Goal: Find specific page/section: Find specific page/section

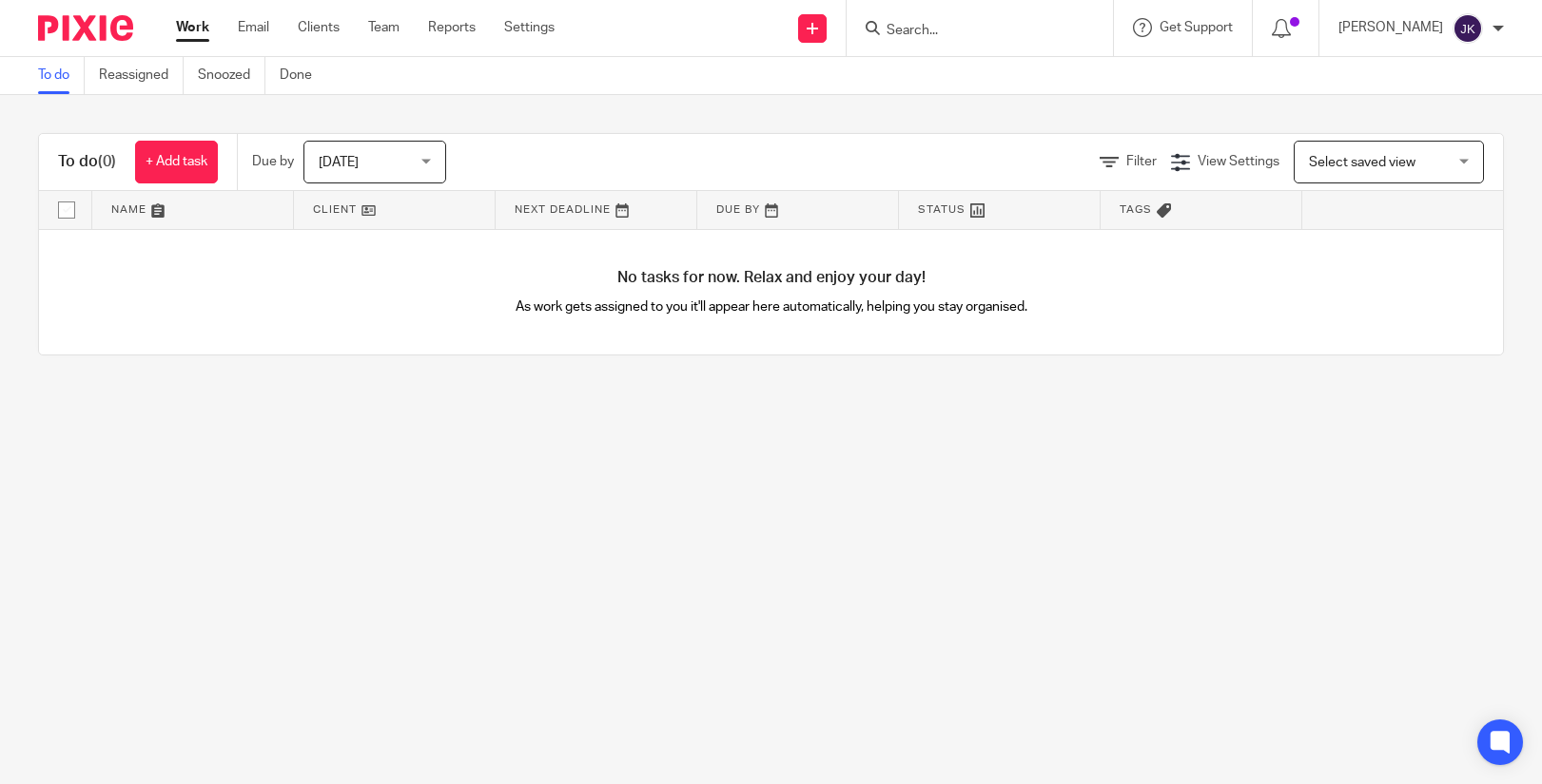
drag, startPoint x: 398, startPoint y: 156, endPoint x: 412, endPoint y: 160, distance: 14.6
click at [398, 156] on span "Today" at bounding box center [368, 161] width 101 height 40
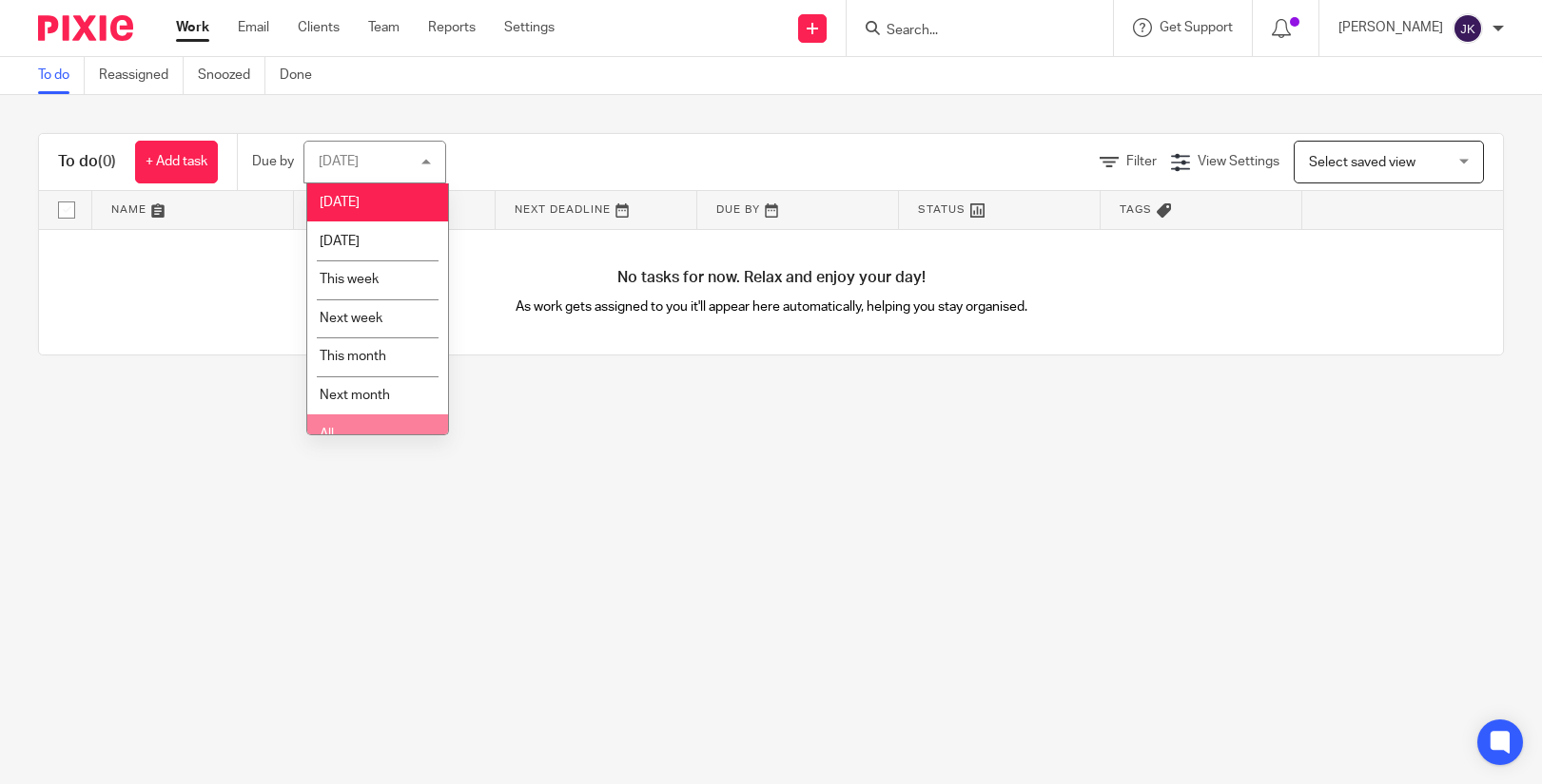
click at [374, 425] on li "All" at bounding box center [378, 435] width 141 height 39
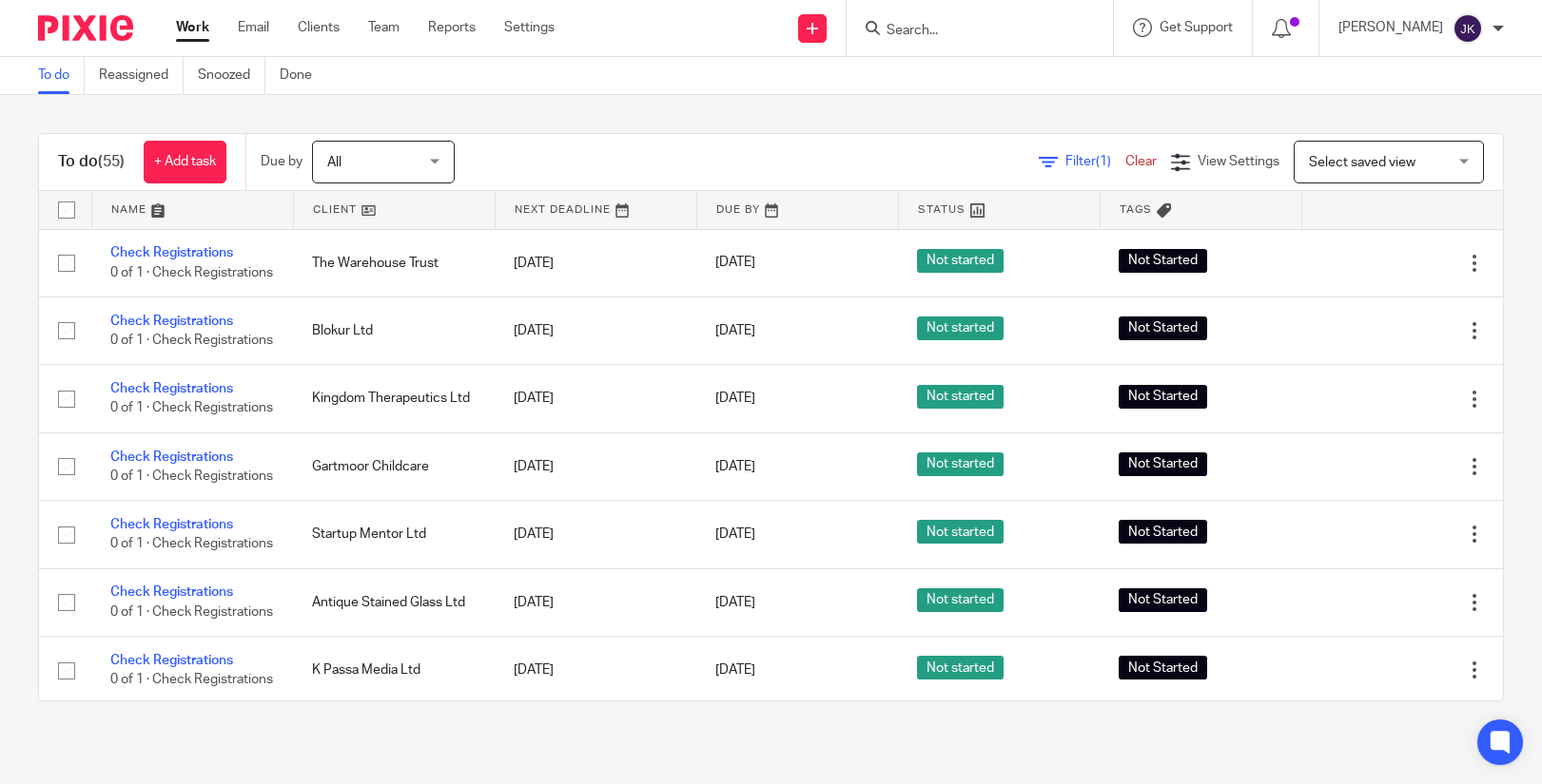
click at [958, 37] on input "Search" at bounding box center [969, 30] width 171 height 17
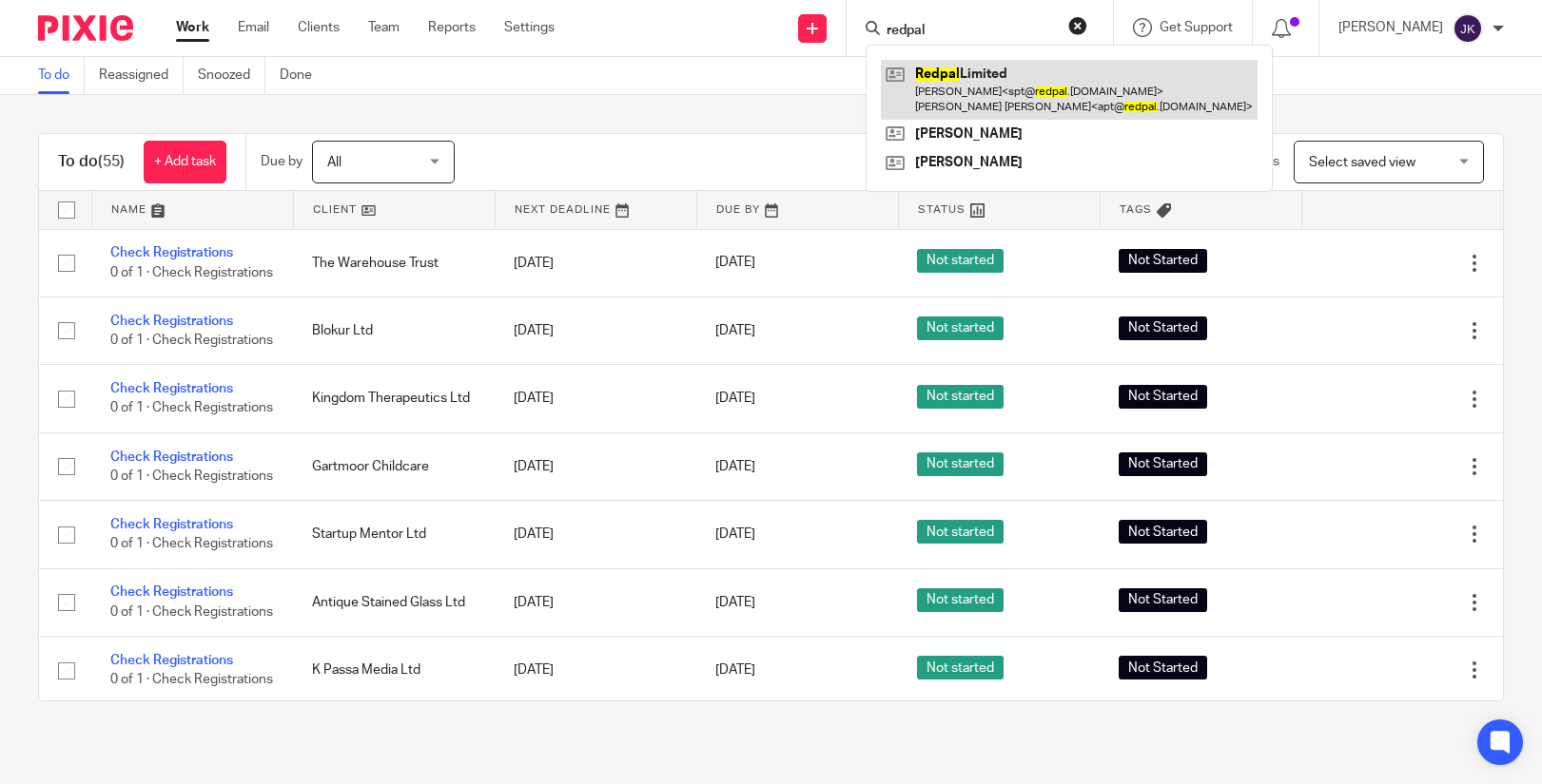
type input "redpal"
click at [945, 71] on link at bounding box center [1068, 89] width 377 height 59
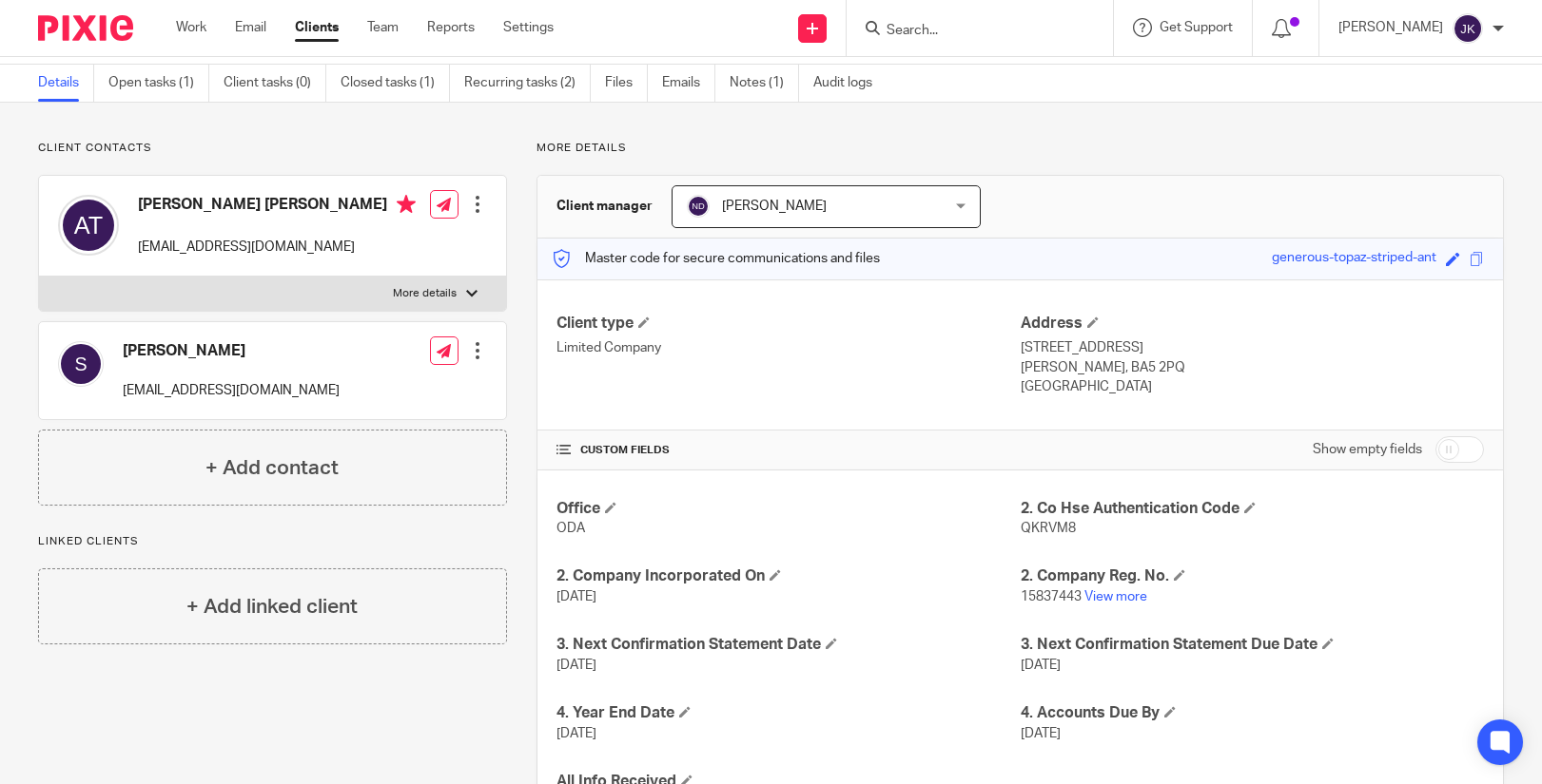
scroll to position [95, 0]
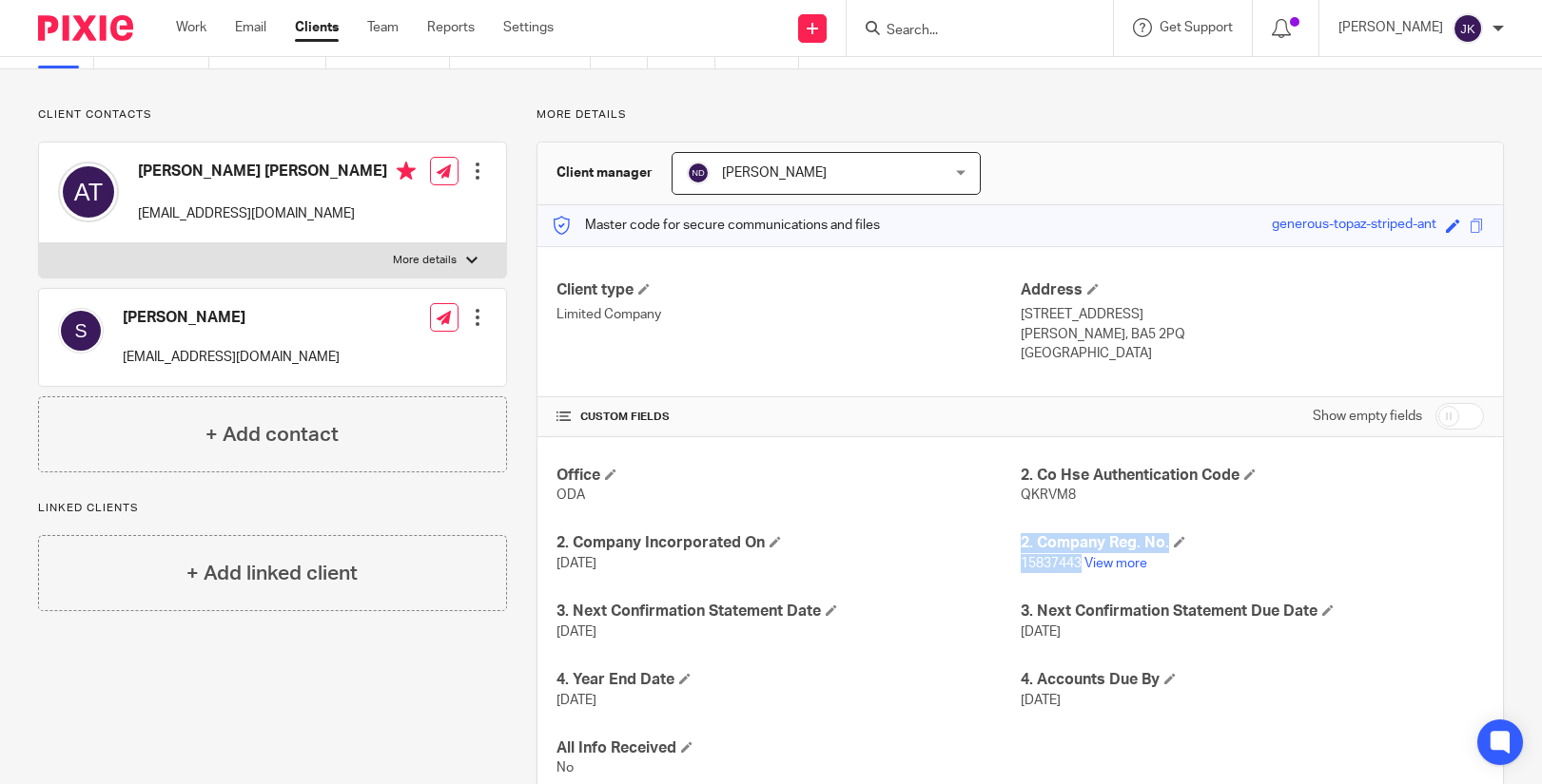
drag, startPoint x: 1073, startPoint y: 566, endPoint x: 1008, endPoint y: 557, distance: 65.6
click at [1008, 557] on div "Office ODA 2. Co Hse Authentication Code QKRVM8 2. Company Incorporated On 15 J…" at bounding box center [1020, 623] width 965 height 370
click at [1048, 580] on div "Office ODA 2. Co Hse Authentication Code QKRVM8 2. Company Incorporated On 15 J…" at bounding box center [1020, 623] width 965 height 370
drag, startPoint x: 1073, startPoint y: 565, endPoint x: 1011, endPoint y: 559, distance: 62.3
click at [1020, 559] on p "15837443 View more" at bounding box center [1251, 563] width 463 height 19
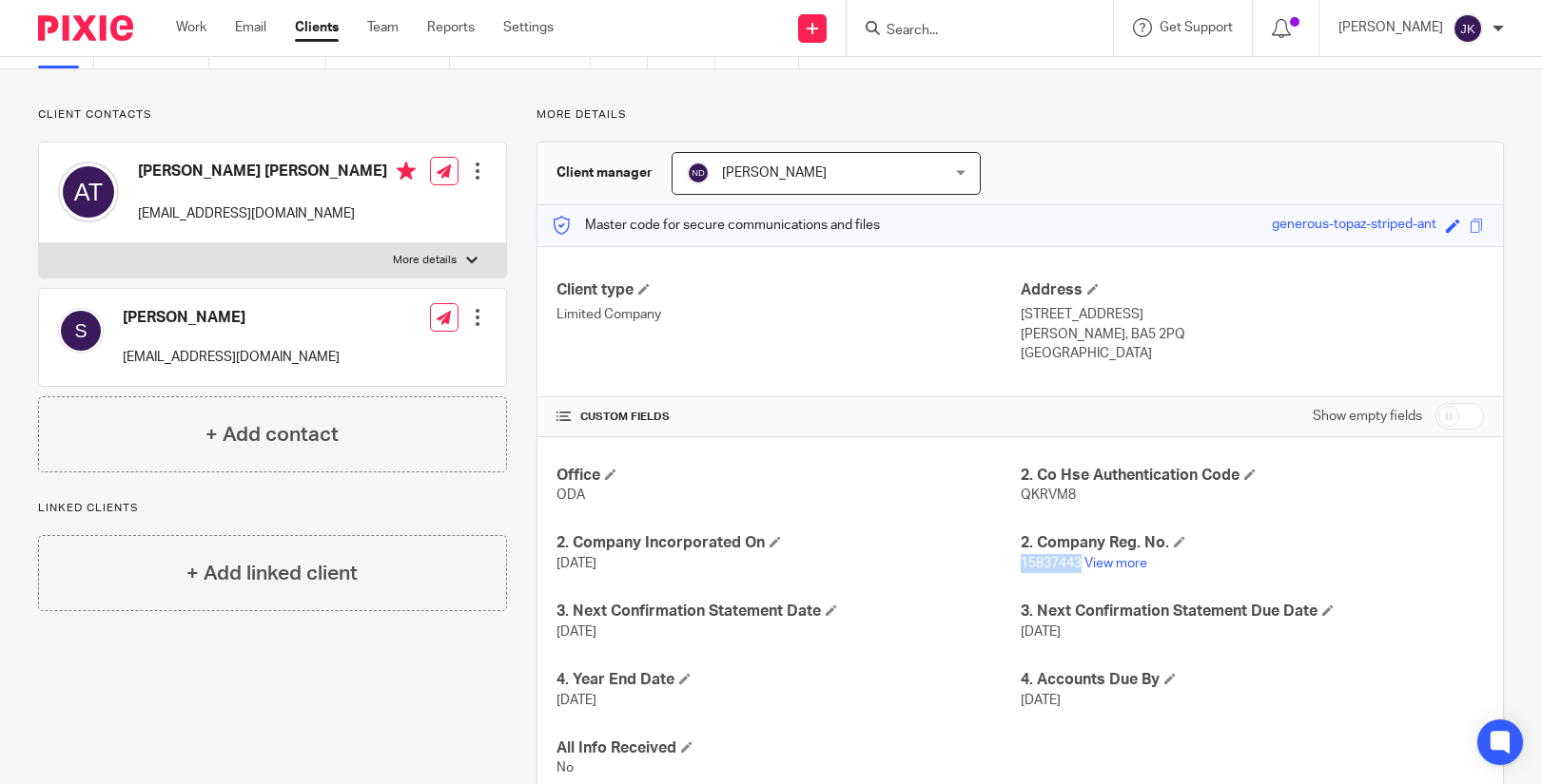
copy span "15837443"
drag, startPoint x: 1062, startPoint y: 494, endPoint x: 1013, endPoint y: 493, distance: 49.0
click at [1020, 493] on p "QKRVM8" at bounding box center [1251, 494] width 463 height 19
copy span "QKRVM8"
click at [880, 45] on div at bounding box center [980, 27] width 266 height 56
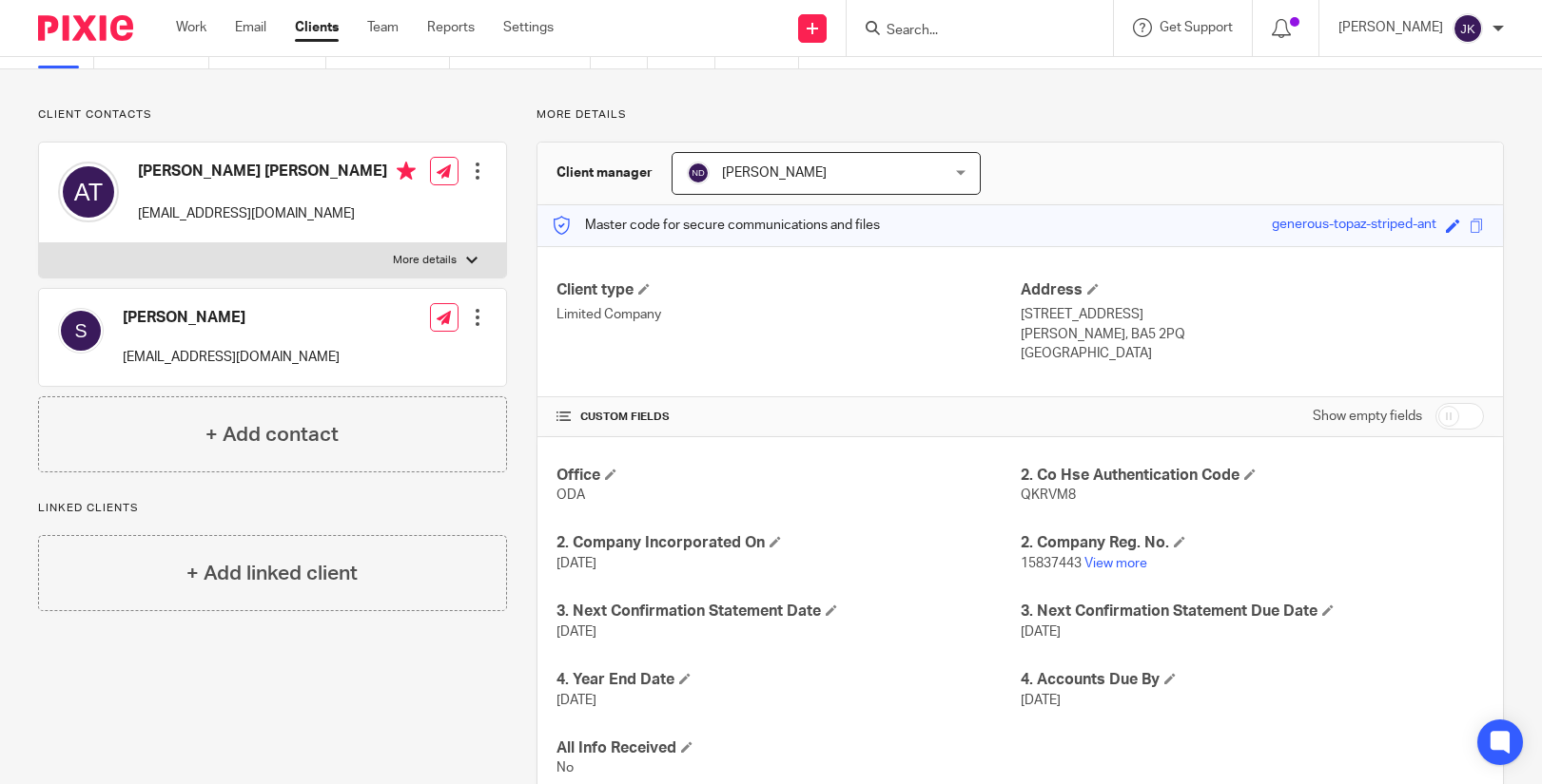
click at [901, 23] on input "Search" at bounding box center [969, 30] width 171 height 17
type input "insight"
click at [956, 98] on link at bounding box center [1041, 81] width 321 height 44
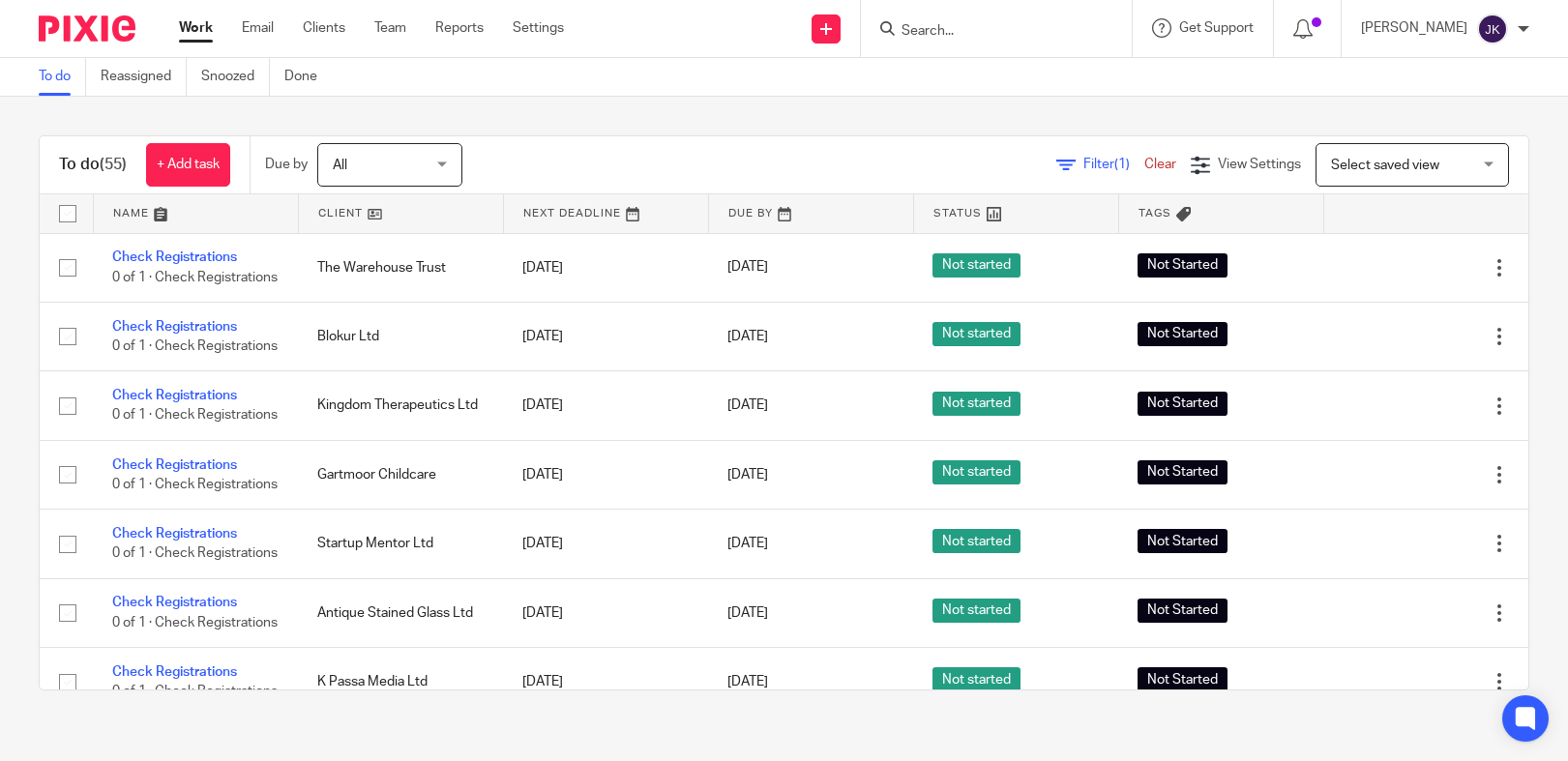
click at [978, 37] on input "Search" at bounding box center [986, 31] width 174 height 17
drag, startPoint x: 956, startPoint y: 33, endPoint x: 904, endPoint y: 35, distance: 52.0
click at [904, 35] on input "[PERSON_NAME] ph" at bounding box center [986, 31] width 174 height 17
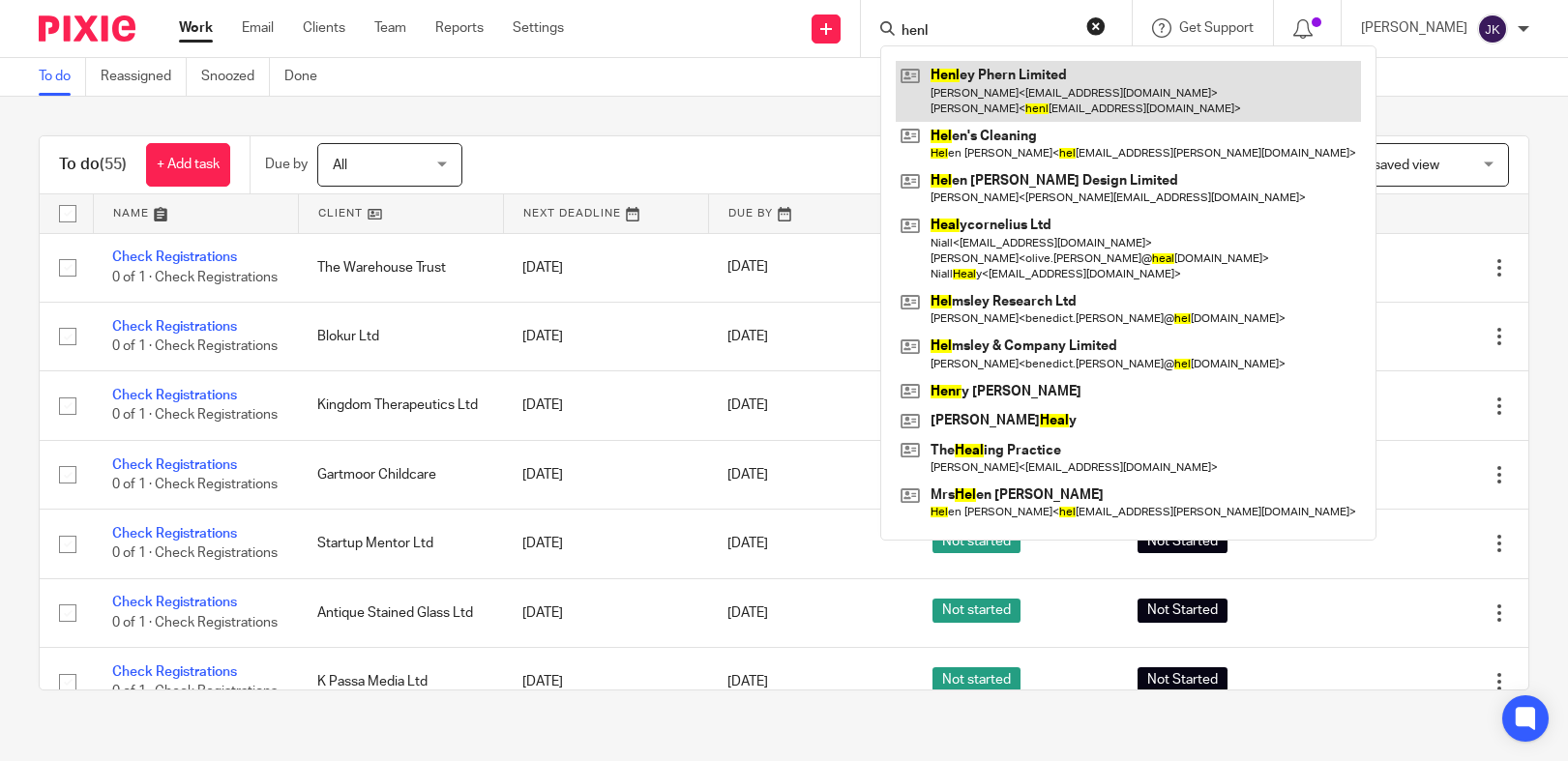
type input "henl"
click at [972, 100] on link at bounding box center [1127, 91] width 465 height 60
